Goal: Task Accomplishment & Management: Manage account settings

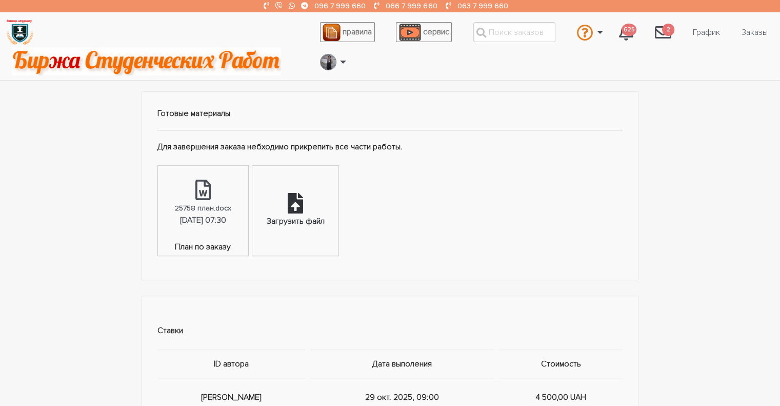
scroll to position [513, 0]
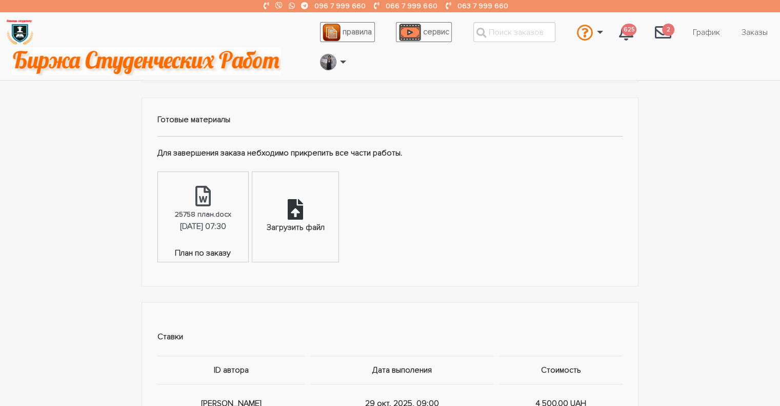
click at [303, 205] on icon at bounding box center [295, 209] width 15 height 21
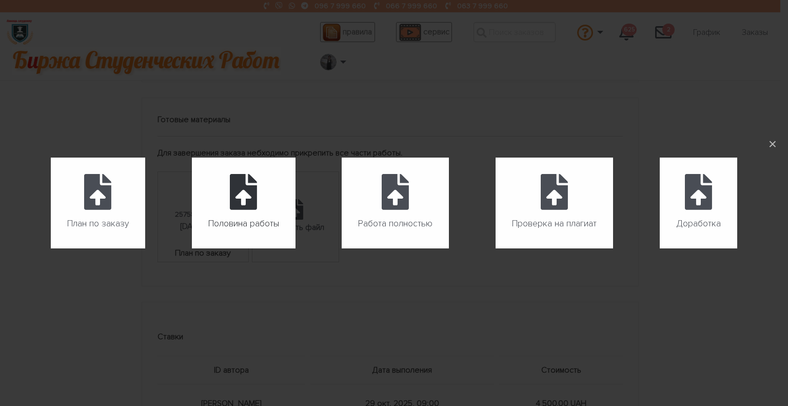
click at [235, 205] on icon at bounding box center [243, 192] width 27 height 36
click at [192, 248] on input "Половина работы" at bounding box center [192, 248] width 1 height 1
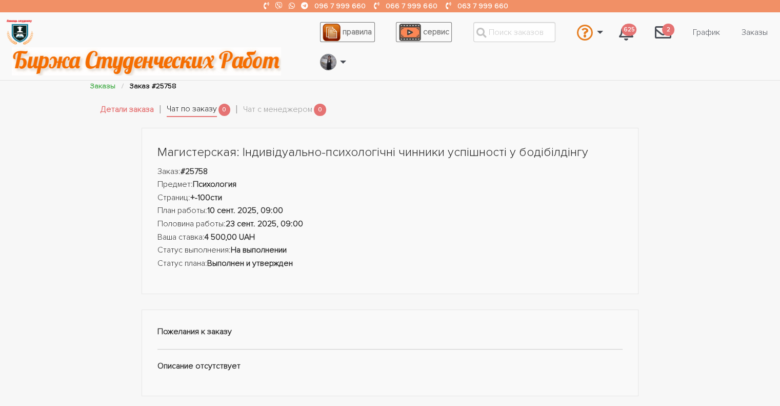
scroll to position [0, 0]
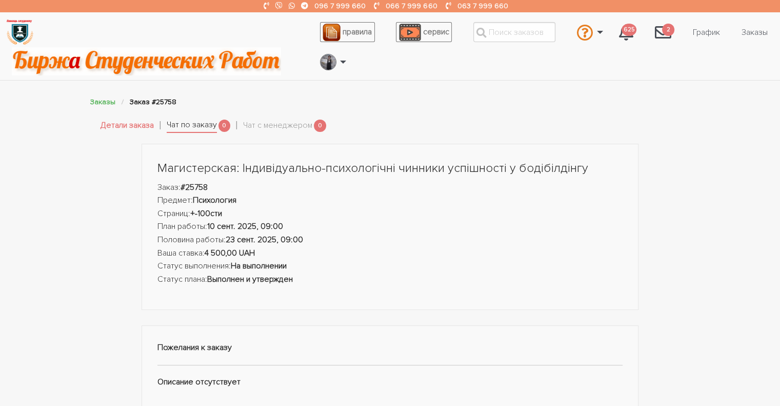
click at [207, 126] on link "Чат по заказу" at bounding box center [192, 126] width 50 height 14
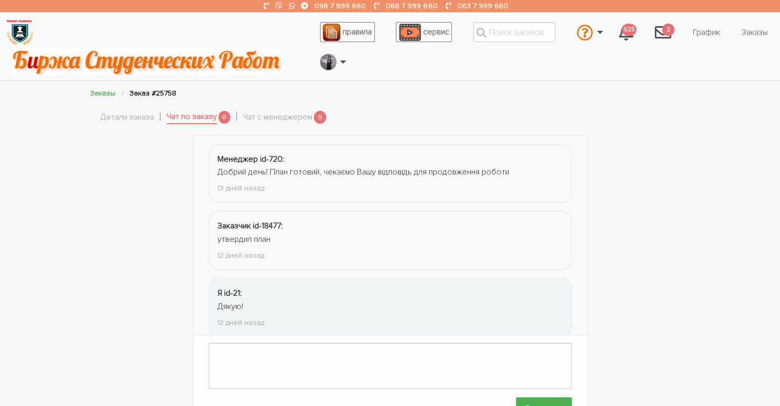
scroll to position [217, 0]
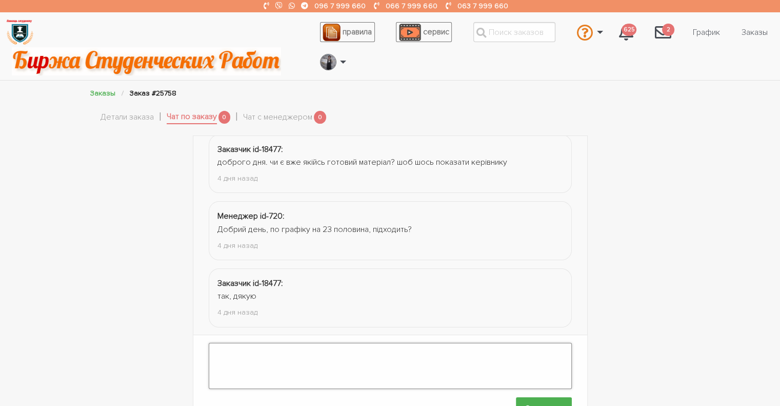
click at [262, 356] on textarea at bounding box center [390, 366] width 363 height 46
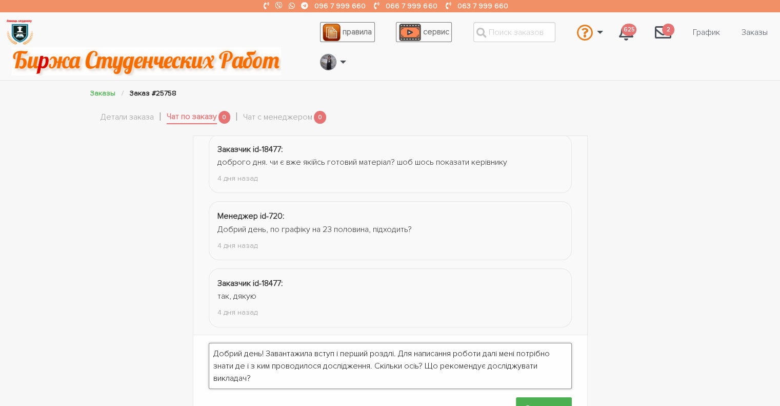
scroll to position [33, 0]
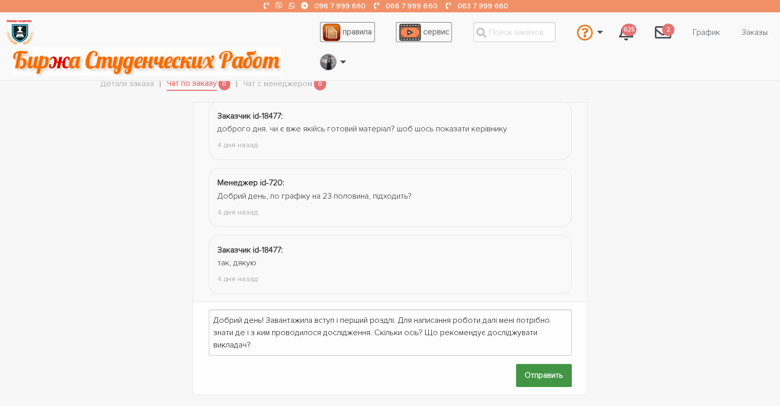
drag, startPoint x: 530, startPoint y: 365, endPoint x: 443, endPoint y: 349, distance: 88.2
click at [453, 364] on div "Отправить" at bounding box center [390, 375] width 363 height 23
click at [422, 326] on textarea "Добрий день! Завантажила вступ і перший роздлі. Для написання роботи далі мені …" at bounding box center [390, 332] width 363 height 46
click at [428, 323] on textarea "Добрий день! Завантажила вступ і перший роздлі. Для написання роботи далі мені …" at bounding box center [390, 332] width 363 height 46
type textarea "Добрий день! Завантажила вступ і перший роздлі. Для написання роботи далі мені …"
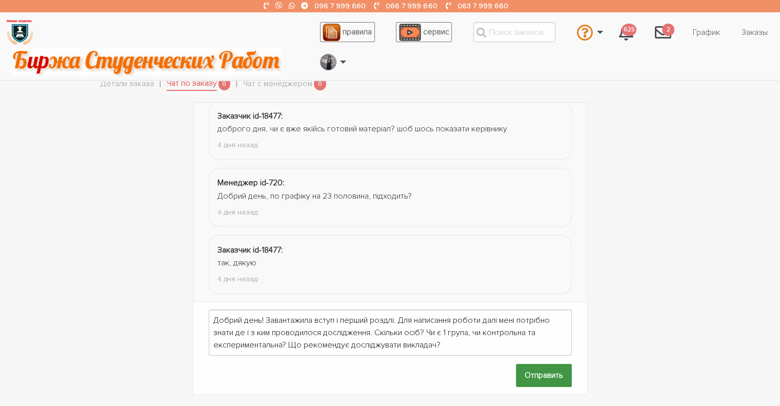
click at [538, 370] on input "Отправить" at bounding box center [544, 375] width 56 height 23
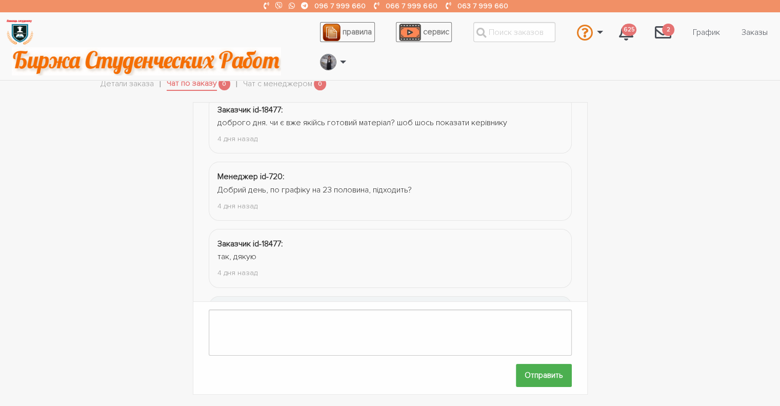
scroll to position [310, 0]
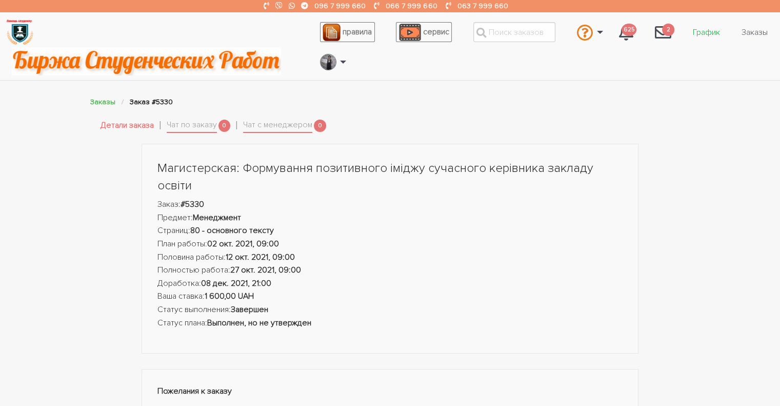
click at [707, 34] on link "График" at bounding box center [707, 32] width 44 height 19
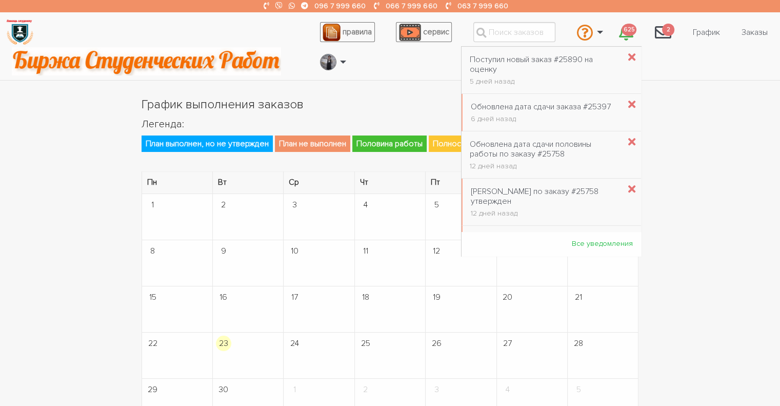
click at [400, 72] on ul "правила сервис Связаться с оператором Связаться с администрацией Вопрос-ответ 6…" at bounding box center [544, 46] width 464 height 60
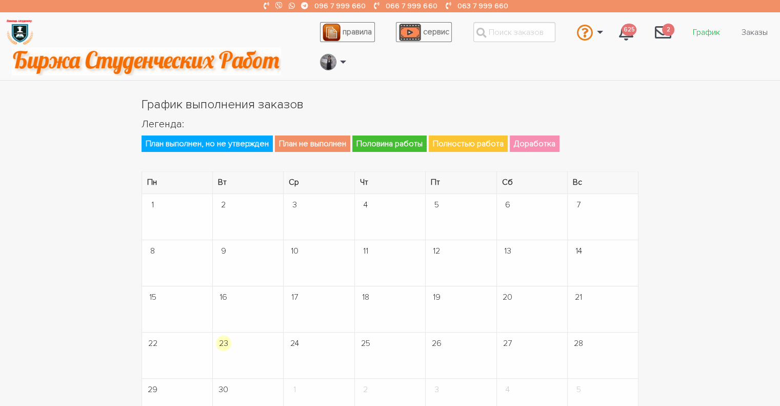
click at [697, 31] on link "График" at bounding box center [707, 32] width 44 height 19
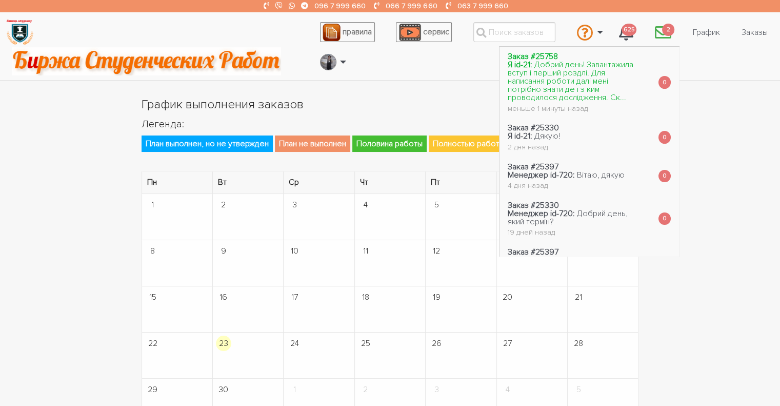
click at [559, 84] on span "Добрий день! Завантажила вступ і перший роздлі. Для написання роботи далі мені …" at bounding box center [571, 81] width 126 height 43
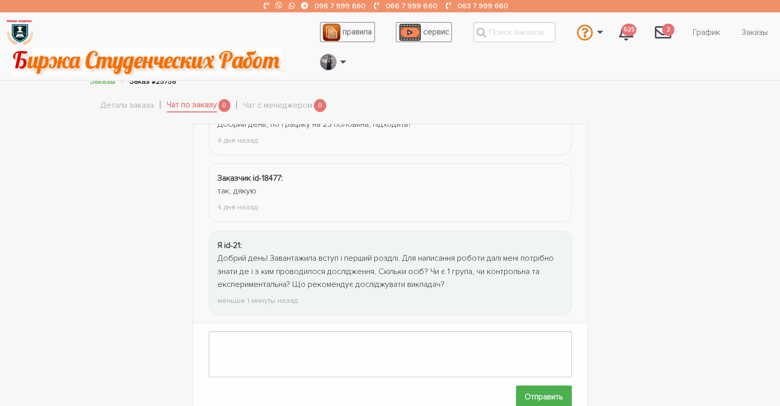
scroll to position [33, 0]
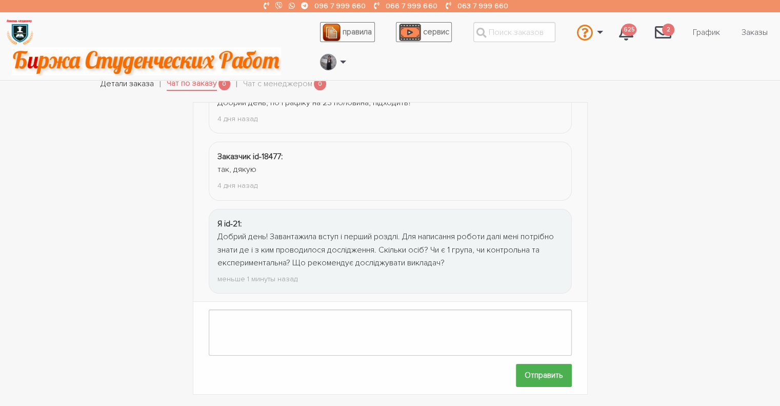
click at [103, 86] on link "Детали заказа" at bounding box center [127, 83] width 53 height 13
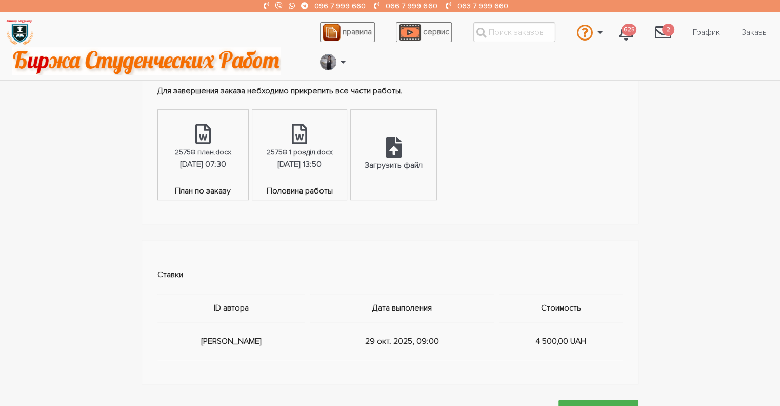
scroll to position [444, 0]
